Goal: Task Accomplishment & Management: Manage account settings

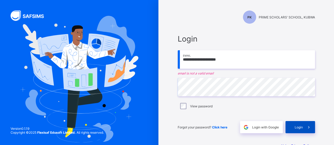
click at [305, 129] on span at bounding box center [309, 127] width 12 height 12
click at [297, 126] on span "Login" at bounding box center [299, 128] width 8 height 4
click at [190, 60] on input "**********" at bounding box center [246, 59] width 137 height 18
click at [305, 129] on span at bounding box center [309, 127] width 12 height 12
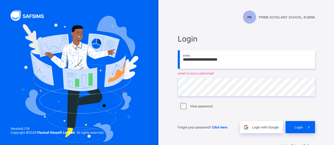
click at [212, 59] on input "**********" at bounding box center [246, 59] width 137 height 18
click at [298, 126] on span "Login" at bounding box center [299, 128] width 8 height 4
click at [226, 59] on input "**********" at bounding box center [246, 59] width 137 height 18
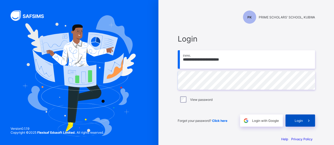
type input "**********"
click at [307, 120] on span at bounding box center [309, 121] width 12 height 12
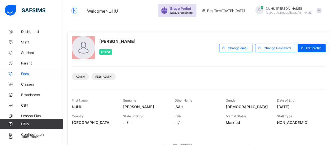
click at [24, 74] on span "Fees" at bounding box center [42, 74] width 42 height 4
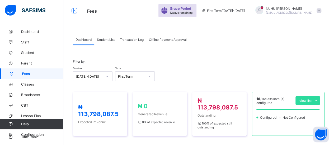
click at [106, 42] on div "Student List" at bounding box center [105, 39] width 23 height 11
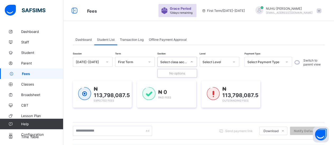
click at [191, 62] on icon at bounding box center [191, 61] width 3 height 5
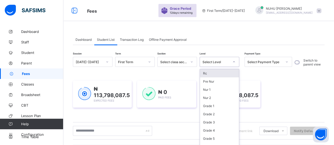
click at [234, 62] on div at bounding box center [233, 62] width 9 height 8
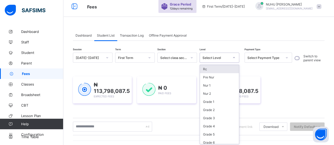
scroll to position [5, 0]
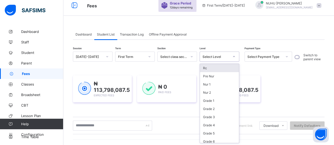
click at [211, 69] on div "Rc" at bounding box center [219, 68] width 39 height 8
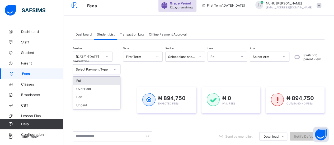
click at [115, 70] on icon at bounding box center [115, 69] width 3 height 5
click at [97, 81] on div "Full" at bounding box center [96, 81] width 47 height 8
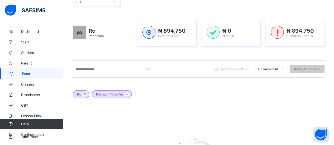
scroll to position [74, 0]
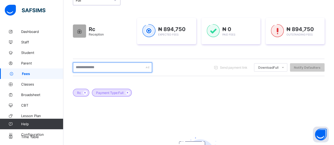
click at [147, 66] on div at bounding box center [112, 68] width 79 height 10
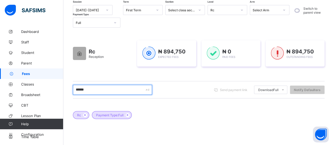
scroll to position [51, 0]
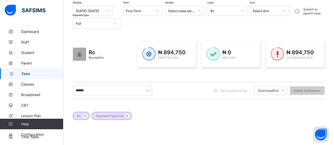
click at [36, 73] on span "Fees" at bounding box center [42, 74] width 41 height 4
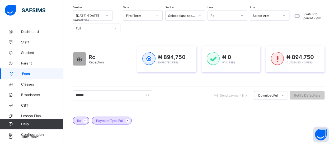
scroll to position [46, 0]
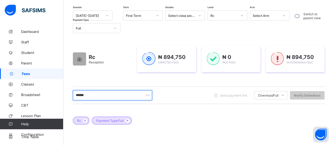
click at [126, 93] on input "******" at bounding box center [112, 96] width 79 height 10
type input "*"
type input "***"
click at [96, 97] on input "***" at bounding box center [112, 96] width 79 height 10
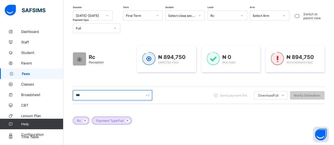
click at [96, 97] on input "***" at bounding box center [112, 96] width 79 height 10
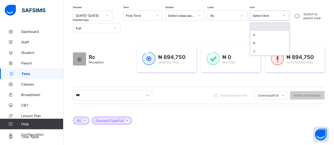
click at [285, 16] on icon at bounding box center [283, 15] width 3 height 5
click at [31, 88] on link "Classes" at bounding box center [31, 84] width 63 height 11
click at [28, 93] on link "Broadsheet" at bounding box center [31, 95] width 63 height 11
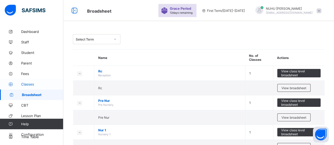
click at [37, 87] on link "Classes" at bounding box center [31, 84] width 63 height 11
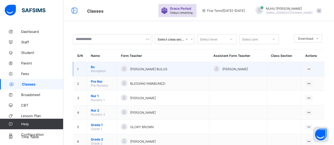
click at [109, 70] on td "Rc Reception" at bounding box center [102, 69] width 30 height 15
click at [302, 80] on div "View Class" at bounding box center [295, 79] width 30 height 5
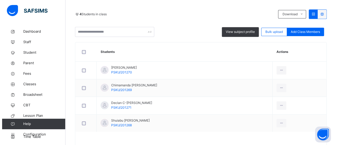
scroll to position [126, 0]
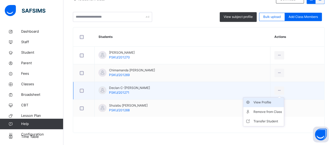
click at [276, 102] on div "View Profile" at bounding box center [267, 102] width 29 height 5
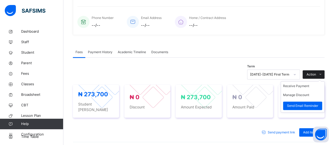
click at [322, 75] on icon at bounding box center [320, 75] width 4 height 4
click at [309, 87] on li "Receive Payment" at bounding box center [302, 86] width 43 height 9
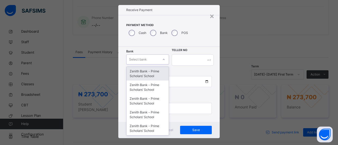
click at [161, 65] on div "option Zenith Bank - Prime Scholars’ School focused, 1 of 16. 16 results availa…" at bounding box center [147, 60] width 43 height 10
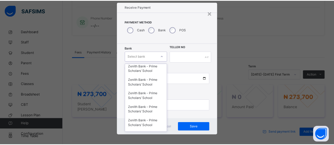
scroll to position [151, 0]
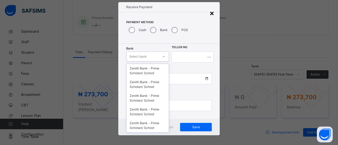
click at [211, 13] on div "×" at bounding box center [211, 12] width 5 height 11
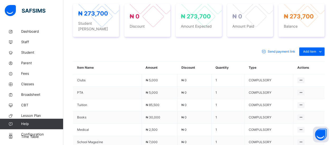
scroll to position [212, 0]
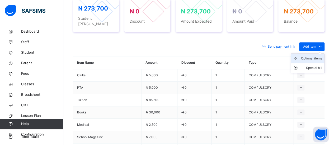
click at [321, 56] on div "Optional items" at bounding box center [311, 58] width 21 height 5
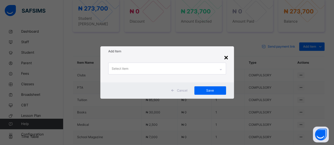
click at [227, 58] on div "×" at bounding box center [226, 57] width 5 height 11
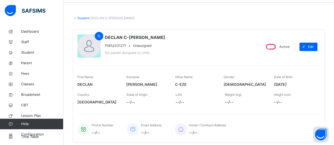
scroll to position [0, 0]
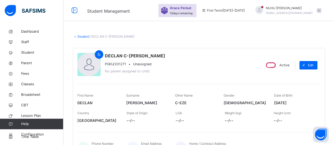
click at [83, 37] on link "Student" at bounding box center [83, 37] width 12 height 4
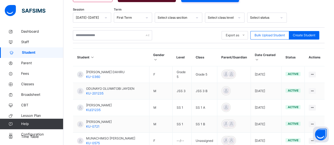
scroll to position [88, 0]
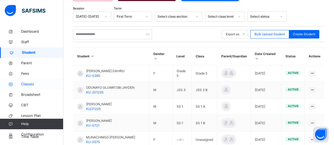
click at [29, 87] on link "Classes" at bounding box center [31, 84] width 63 height 11
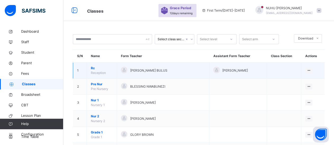
click at [104, 68] on span "Rc" at bounding box center [102, 68] width 22 height 5
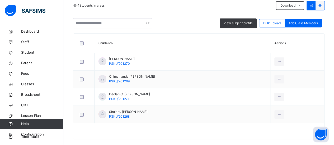
scroll to position [121, 0]
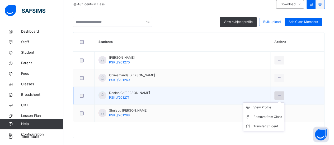
click at [281, 96] on icon at bounding box center [279, 95] width 4 height 5
click at [272, 108] on div "View Profile" at bounding box center [267, 107] width 29 height 5
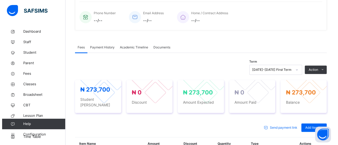
scroll to position [133, 0]
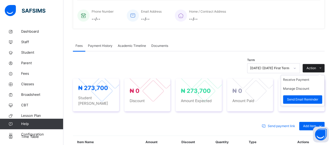
click at [322, 67] on icon at bounding box center [320, 68] width 4 height 4
click at [306, 79] on li "Receive Payment" at bounding box center [302, 80] width 43 height 9
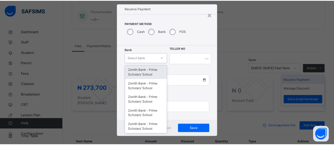
scroll to position [11, 0]
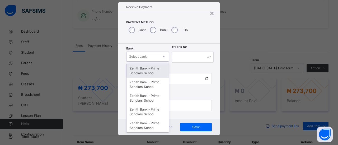
click at [155, 70] on div "Zenith Bank - Prime Scholars’ School" at bounding box center [147, 71] width 42 height 14
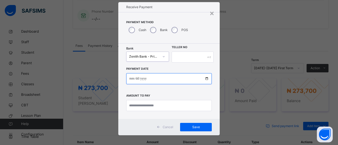
click at [133, 79] on input "date" at bounding box center [169, 78] width 86 height 11
type input "**********"
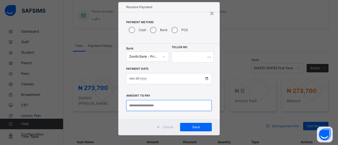
click at [187, 107] on input "currency" at bounding box center [169, 105] width 86 height 11
type input "*********"
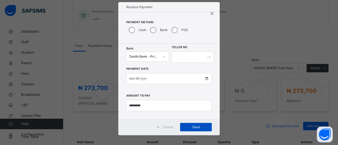
click at [200, 126] on span "Save" at bounding box center [196, 127] width 24 height 5
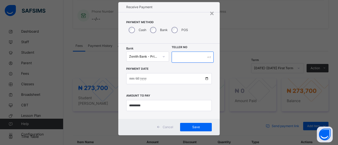
click at [193, 56] on input "text" at bounding box center [193, 57] width 42 height 11
type input "*****"
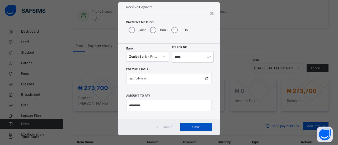
click at [200, 128] on span "Save" at bounding box center [196, 127] width 24 height 5
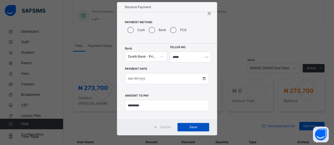
click at [195, 127] on div "Save" at bounding box center [193, 127] width 32 height 8
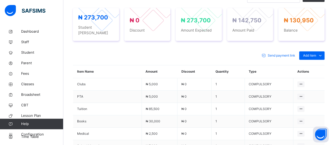
scroll to position [204, 0]
